Goal: Task Accomplishment & Management: Manage account settings

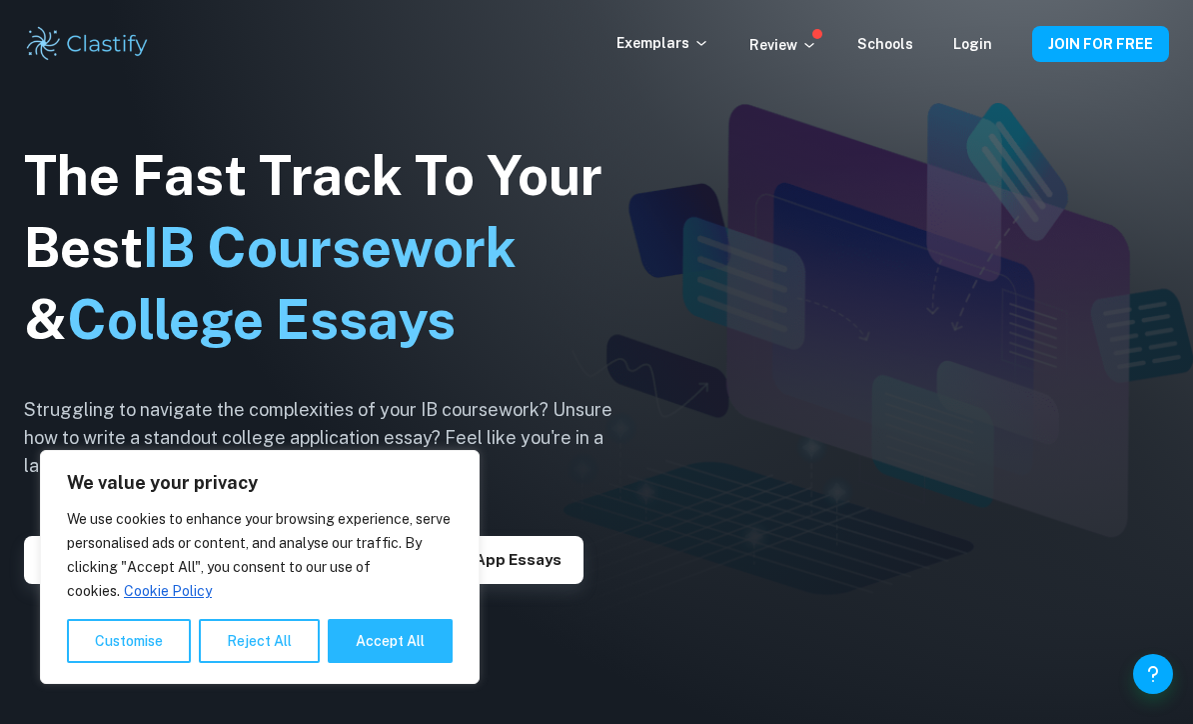
click at [977, 51] on link "Login" at bounding box center [972, 44] width 39 height 16
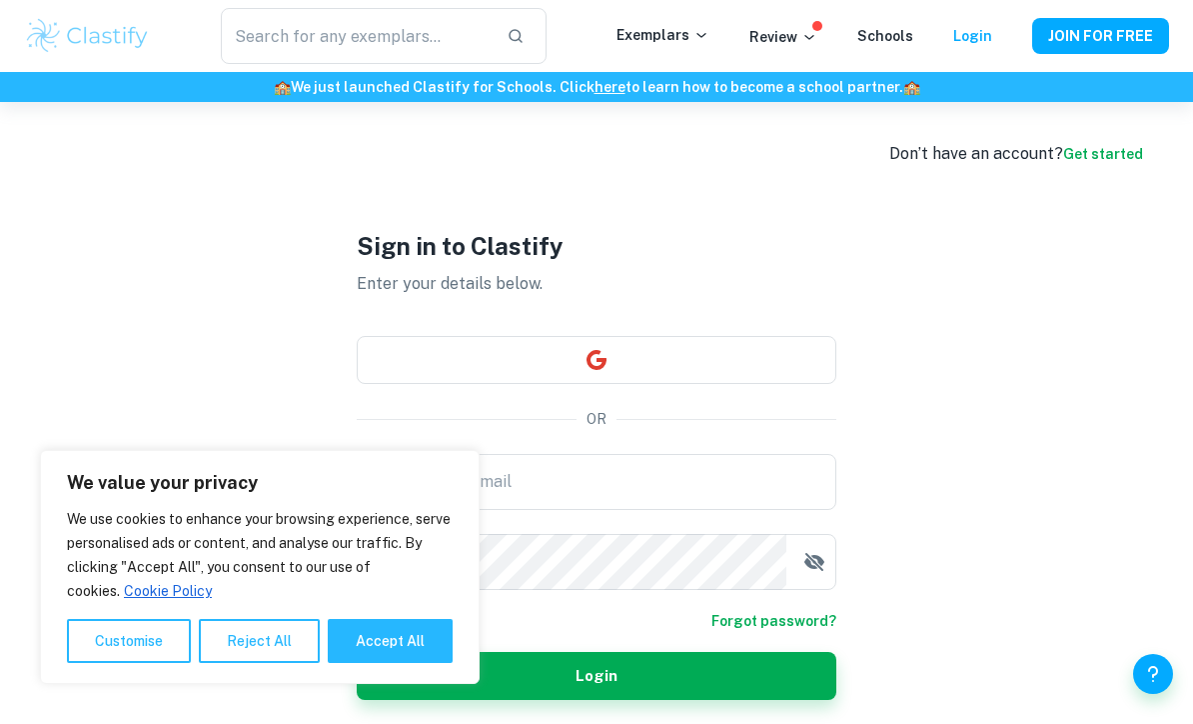
click at [805, 382] on button "button" at bounding box center [597, 360] width 480 height 48
click at [803, 384] on button "button" at bounding box center [597, 360] width 480 height 48
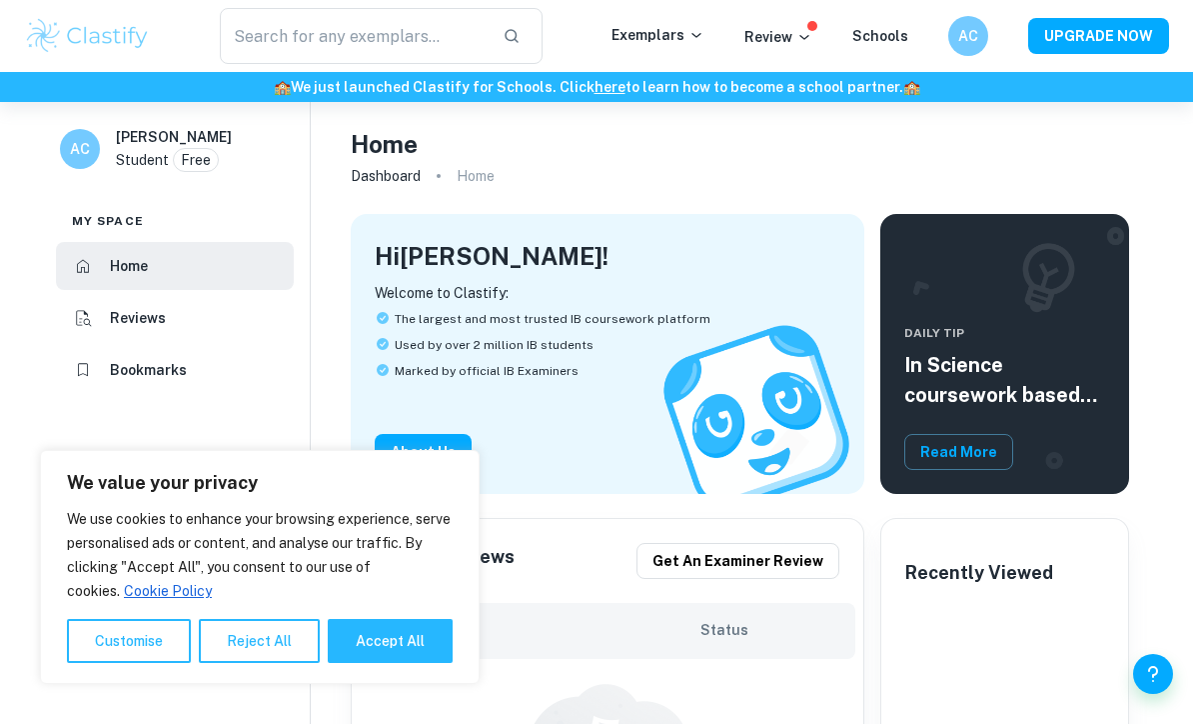
click at [973, 66] on div "​ Exemplars Review Schools AC UPGRADE NOW" at bounding box center [596, 36] width 1193 height 72
click at [988, 43] on div "AC" at bounding box center [968, 36] width 40 height 40
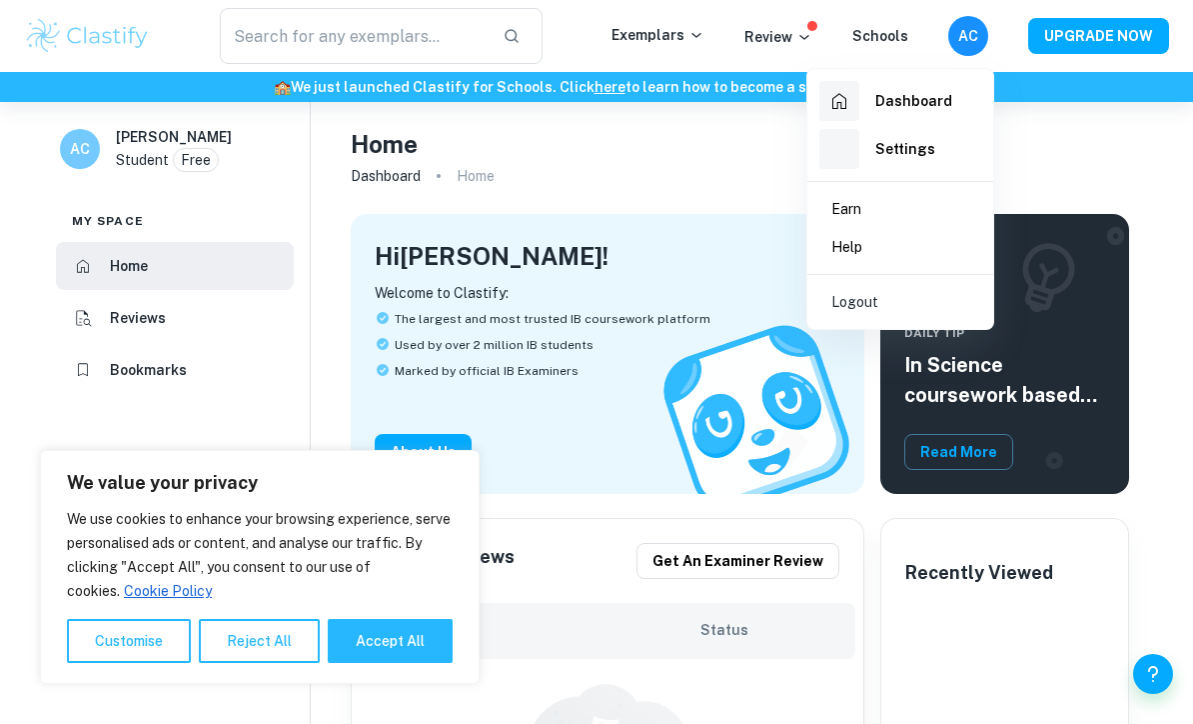
click at [926, 287] on li "Logout" at bounding box center [900, 302] width 170 height 38
click at [934, 296] on li "Logout" at bounding box center [900, 302] width 170 height 38
click at [920, 298] on li "Logout" at bounding box center [900, 302] width 170 height 38
click at [894, 308] on li "Logout" at bounding box center [900, 302] width 170 height 38
